Goal: Task Accomplishment & Management: Manage account settings

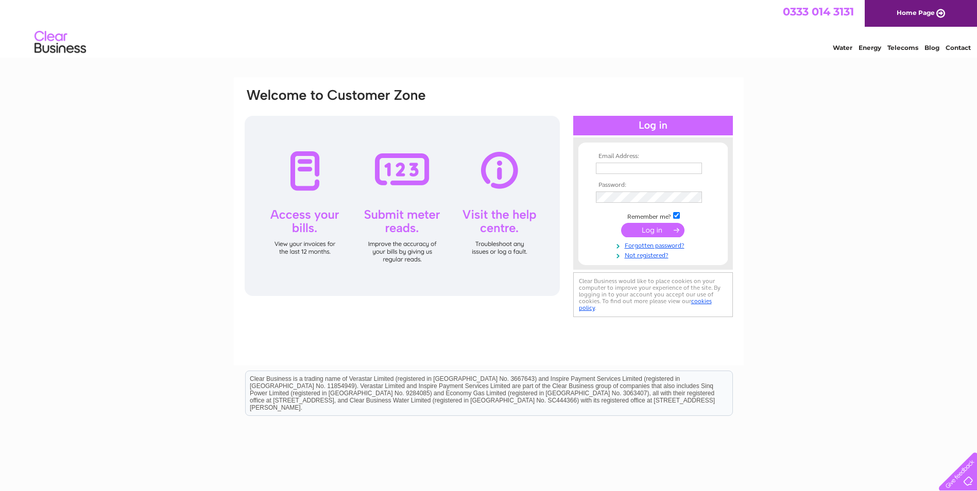
click at [651, 169] on input "text" at bounding box center [649, 168] width 106 height 11
type input "office@nigelbeaumont.co.uk"
click at [677, 214] on input "checkbox" at bounding box center [676, 216] width 7 height 7
checkbox input "false"
click at [646, 227] on input "submit" at bounding box center [652, 231] width 63 height 14
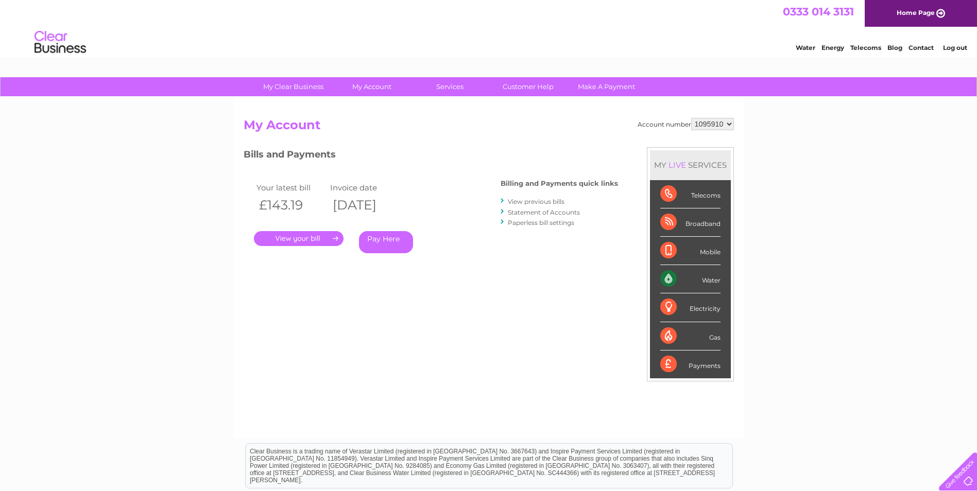
click at [300, 240] on link "." at bounding box center [299, 238] width 90 height 15
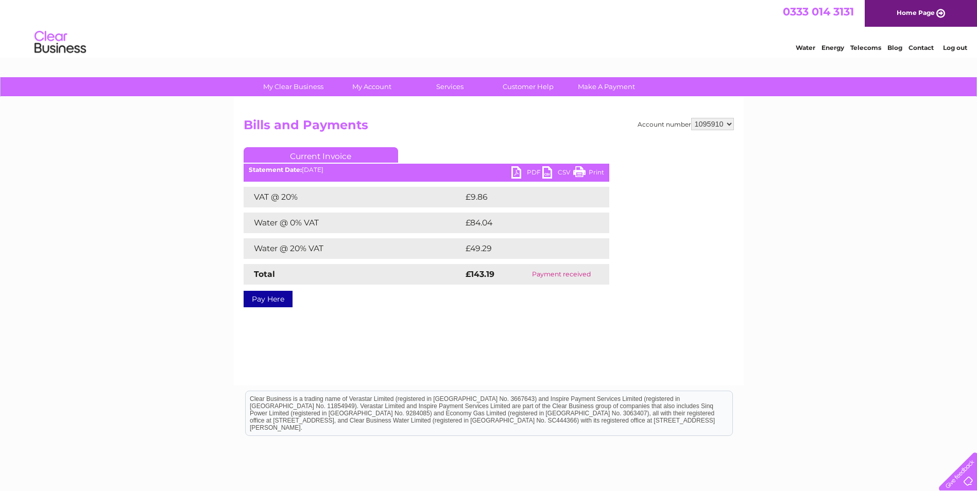
click at [522, 173] on link "PDF" at bounding box center [526, 173] width 31 height 15
